Goal: Task Accomplishment & Management: Use online tool/utility

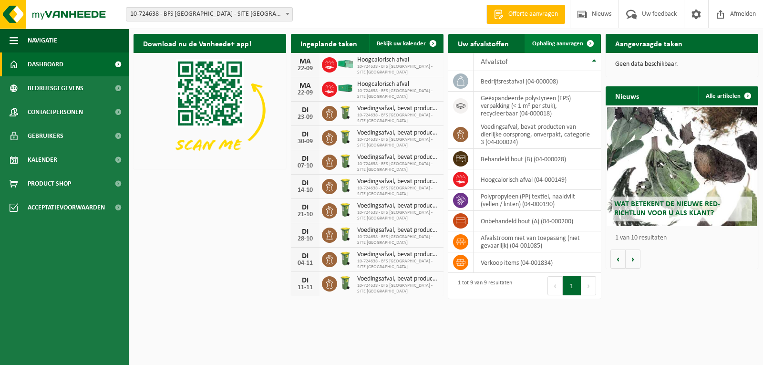
click at [589, 42] on span at bounding box center [590, 43] width 19 height 19
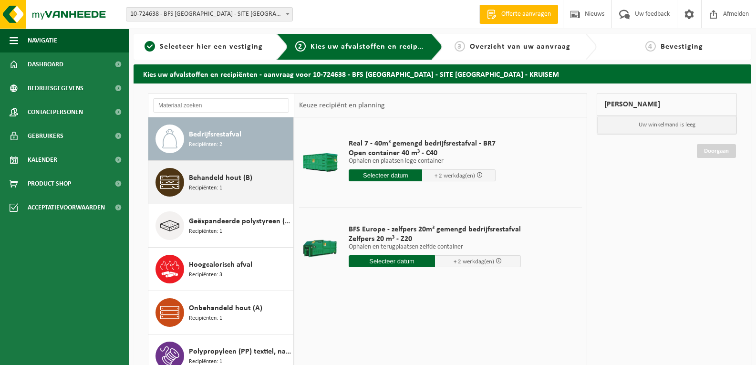
click at [167, 179] on icon at bounding box center [169, 182] width 19 height 19
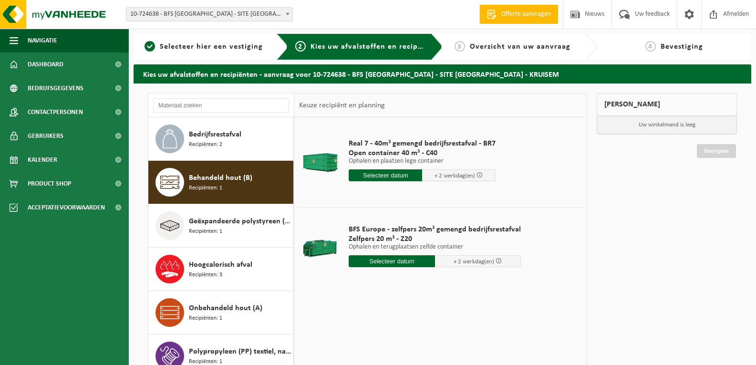
scroll to position [17, 0]
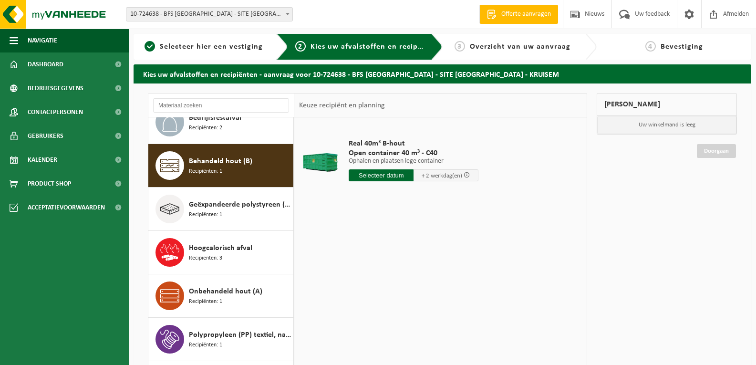
click at [318, 159] on div at bounding box center [320, 163] width 38 height 38
click at [378, 175] on input "text" at bounding box center [381, 175] width 65 height 12
click at [376, 277] on div "23" at bounding box center [374, 275] width 17 height 15
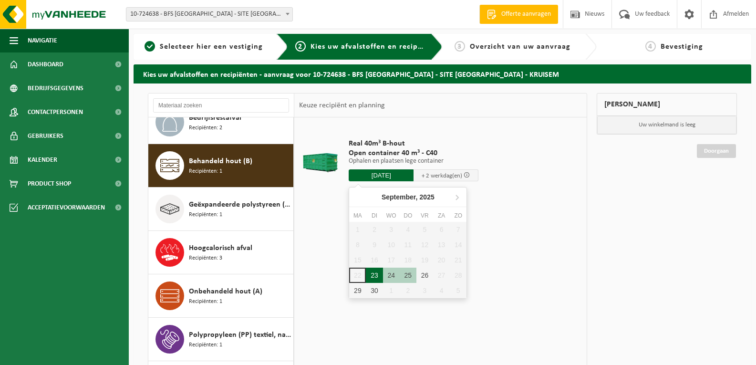
type input "Van 2025-09-23"
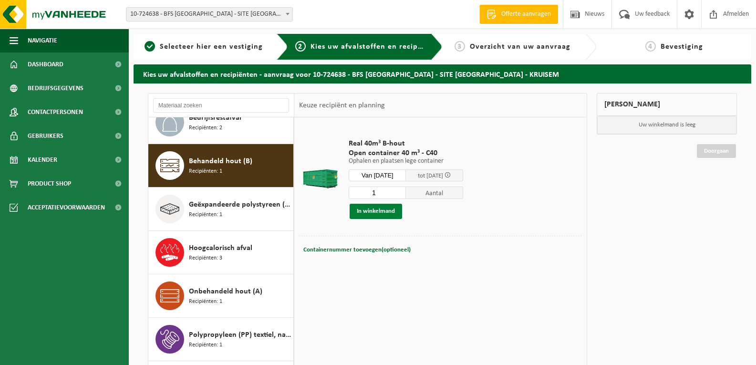
click at [367, 211] on button "In winkelmand" at bounding box center [376, 211] width 52 height 15
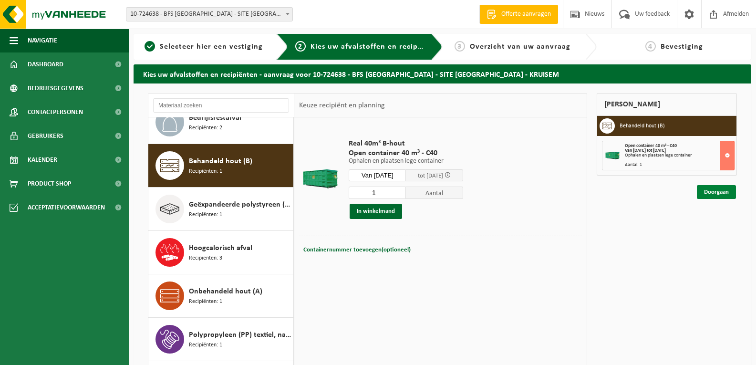
click at [714, 193] on link "Doorgaan" at bounding box center [716, 192] width 39 height 14
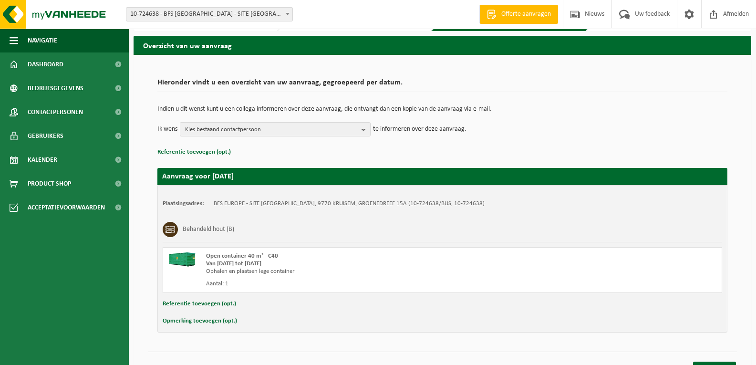
scroll to position [44, 0]
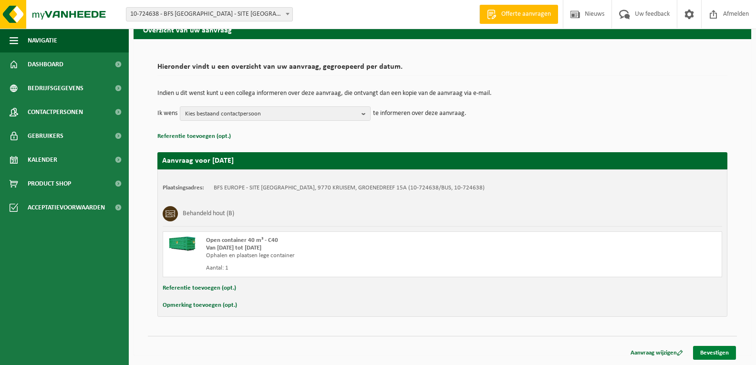
click at [710, 352] on link "Bevestigen" at bounding box center [714, 353] width 43 height 14
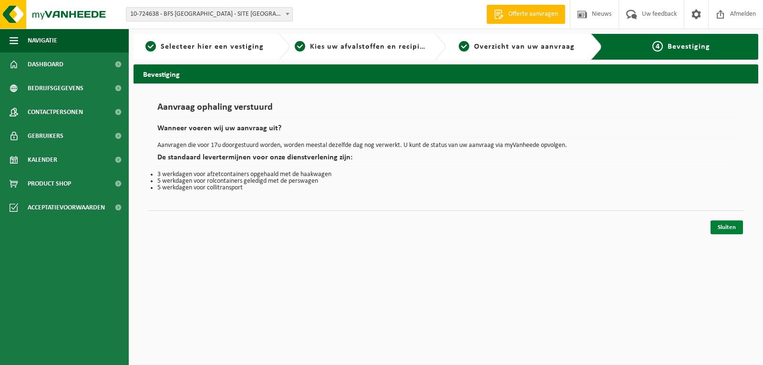
click at [721, 227] on link "Sluiten" at bounding box center [727, 227] width 32 height 14
